Goal: Information Seeking & Learning: Check status

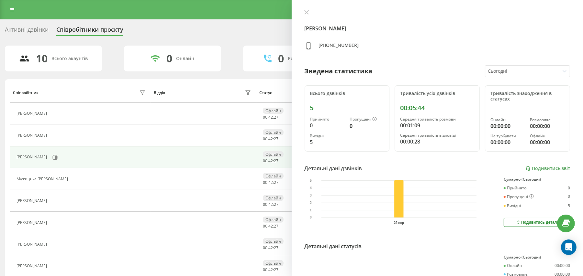
click at [396, 55] on div "Горбач Сергій Юрійович +380661777355" at bounding box center [437, 34] width 266 height 49
click at [8, 8] on div "Реферальна програма Налаштування профілю Вихід" at bounding box center [291, 9] width 583 height 19
click at [8, 8] on link at bounding box center [12, 9] width 12 height 9
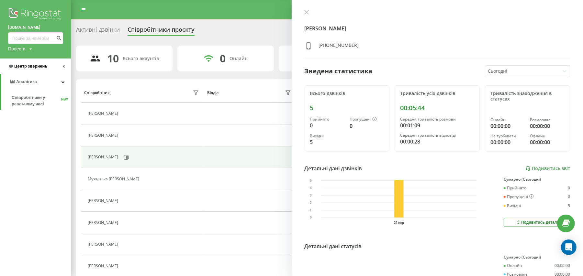
click at [31, 61] on link "Центр звернень" at bounding box center [35, 67] width 71 height 16
click at [31, 85] on span "Журнал дзвінків" at bounding box center [29, 82] width 34 height 6
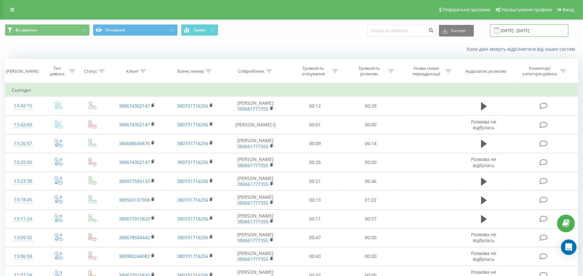
click at [522, 29] on input "22.08.2025 - 22.09.2025" at bounding box center [529, 30] width 78 height 13
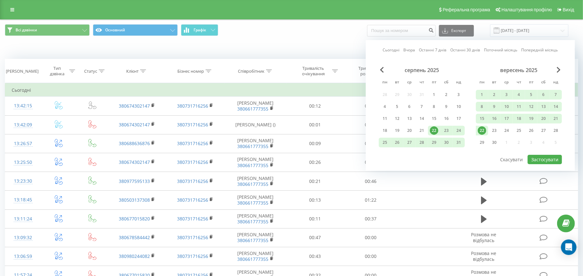
click at [482, 127] on div "22" at bounding box center [482, 131] width 8 height 8
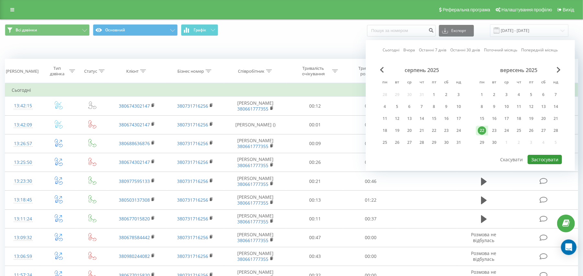
click at [536, 155] on button "Застосувати" at bounding box center [544, 159] width 34 height 9
type input "22.09.2025 - 22.09.2025"
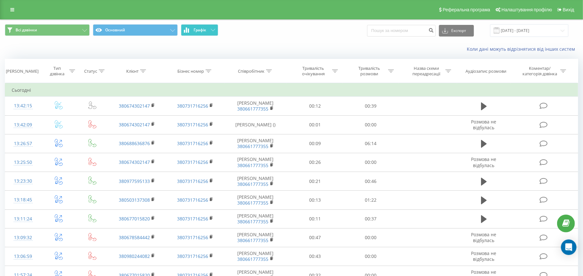
click at [187, 26] on button "Графік" at bounding box center [199, 30] width 37 height 12
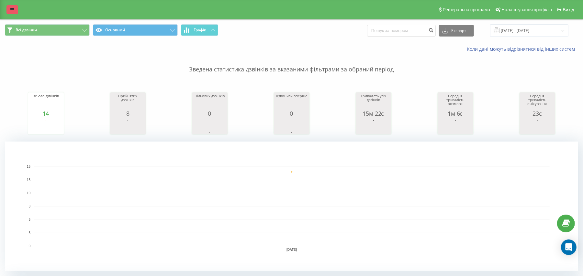
click at [7, 10] on link at bounding box center [12, 9] width 12 height 9
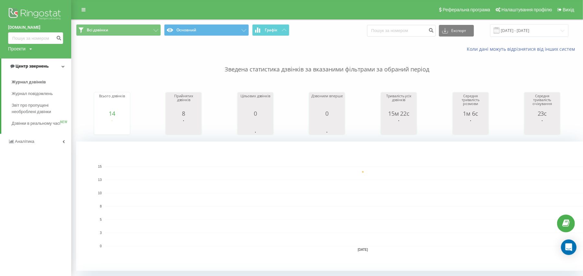
click at [29, 64] on span "Центр звернень" at bounding box center [32, 66] width 33 height 5
click at [29, 64] on span "Центр звернень" at bounding box center [30, 66] width 33 height 5
click at [22, 80] on span "Журнал дзвінків" at bounding box center [29, 82] width 34 height 6
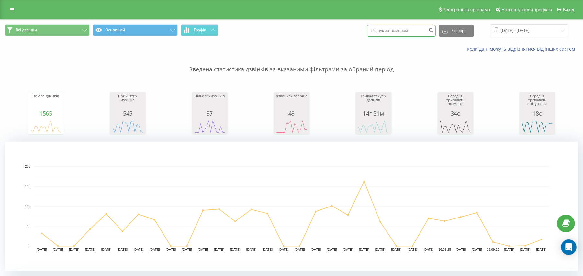
click at [386, 26] on input at bounding box center [401, 31] width 69 height 12
paste input "[PHONE_NUMBER]"
type input "[PHONE_NUMBER]"
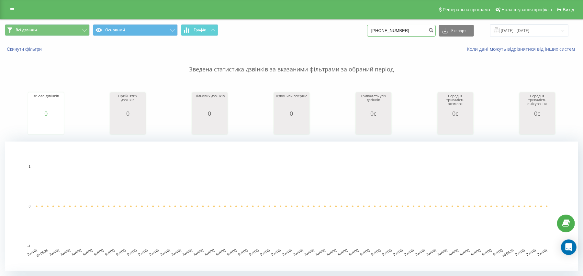
click at [384, 31] on input "[PHONE_NUMBER]" at bounding box center [401, 31] width 69 height 12
type input "0989611663"
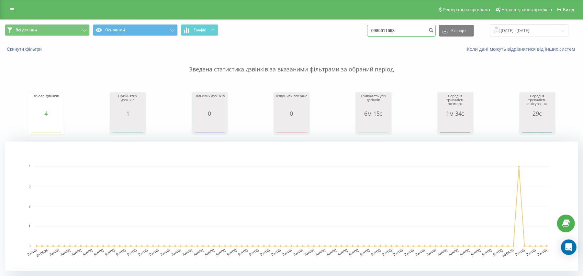
drag, startPoint x: 411, startPoint y: 25, endPoint x: 376, endPoint y: 27, distance: 34.6
click at [376, 27] on input "0989611663" at bounding box center [401, 31] width 69 height 12
paste input "0675095400"
type input "0675095400"
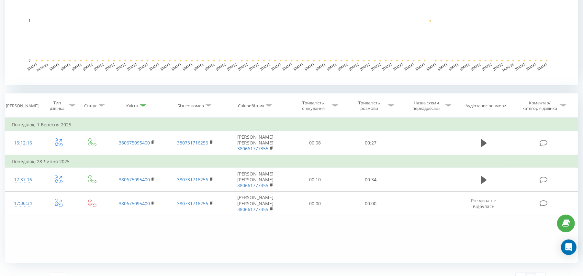
scroll to position [197, 0]
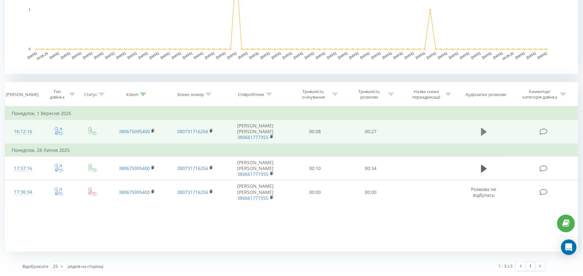
click at [480, 132] on button at bounding box center [484, 132] width 10 height 10
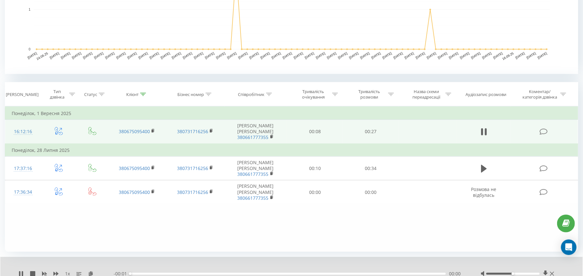
scroll to position [222, 0]
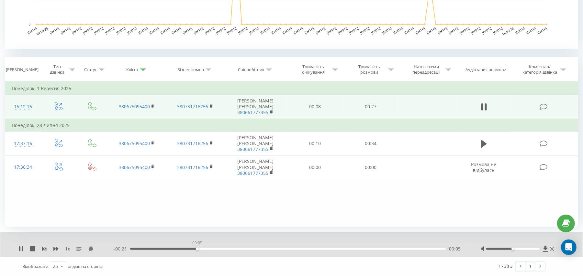
click at [197, 249] on div "00:05" at bounding box center [287, 249] width 315 height 2
click at [263, 249] on div "00:11" at bounding box center [287, 249] width 315 height 2
click at [331, 250] on div "00:17" at bounding box center [287, 249] width 315 height 2
click at [19, 250] on icon at bounding box center [19, 249] width 1 height 5
